Goal: Task Accomplishment & Management: Manage account settings

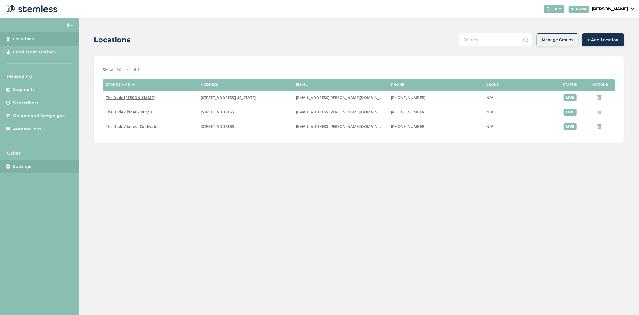
click at [34, 167] on link "Settings" at bounding box center [39, 166] width 79 height 13
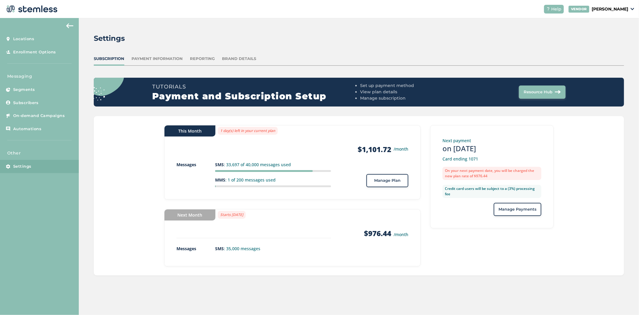
click at [206, 58] on div "Reporting" at bounding box center [202, 59] width 25 height 6
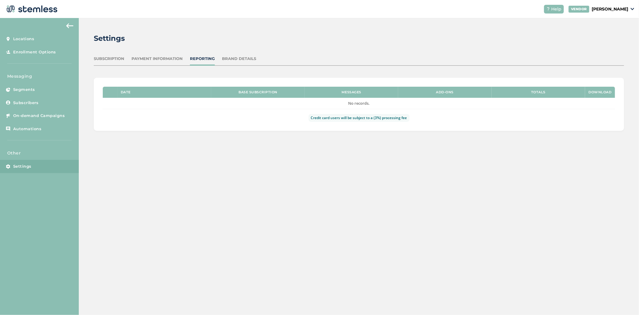
click at [115, 58] on div "Subscription" at bounding box center [109, 59] width 31 height 6
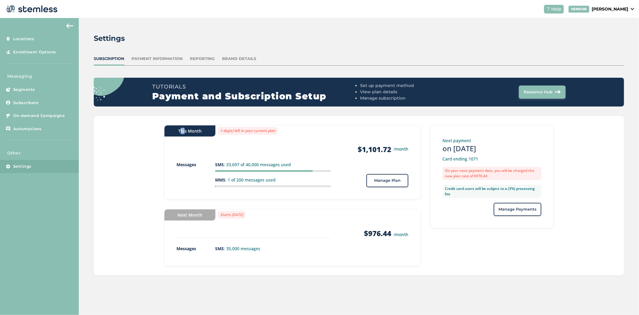
drag, startPoint x: 174, startPoint y: 130, endPoint x: 182, endPoint y: 127, distance: 8.5
click at [182, 127] on div "This Month" at bounding box center [190, 130] width 51 height 11
drag, startPoint x: 221, startPoint y: 131, endPoint x: 276, endPoint y: 130, distance: 55.1
click at [276, 130] on label "1 day(s) left in your current plan" at bounding box center [248, 131] width 60 height 8
drag, startPoint x: 486, startPoint y: 148, endPoint x: 476, endPoint y: 148, distance: 9.9
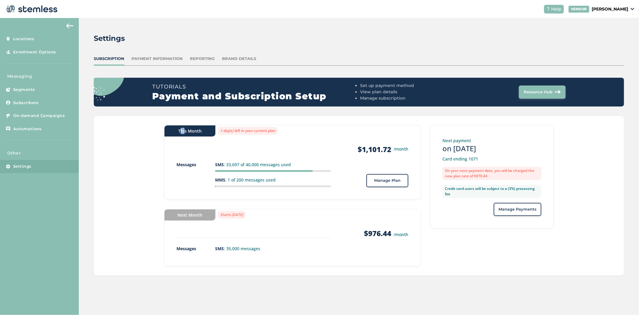
click at [476, 148] on h3 "on [DATE]" at bounding box center [492, 149] width 99 height 10
click at [597, 7] on p "[PERSON_NAME]" at bounding box center [610, 9] width 37 height 6
click at [612, 43] on link "Logout" at bounding box center [612, 43] width 29 height 6
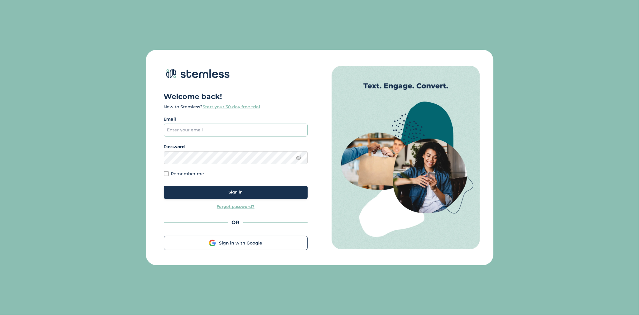
type input "[PERSON_NAME][EMAIL_ADDRESS][DOMAIN_NAME]"
click at [234, 189] on span "Sign in" at bounding box center [236, 192] width 14 height 6
